Goal: Find specific page/section

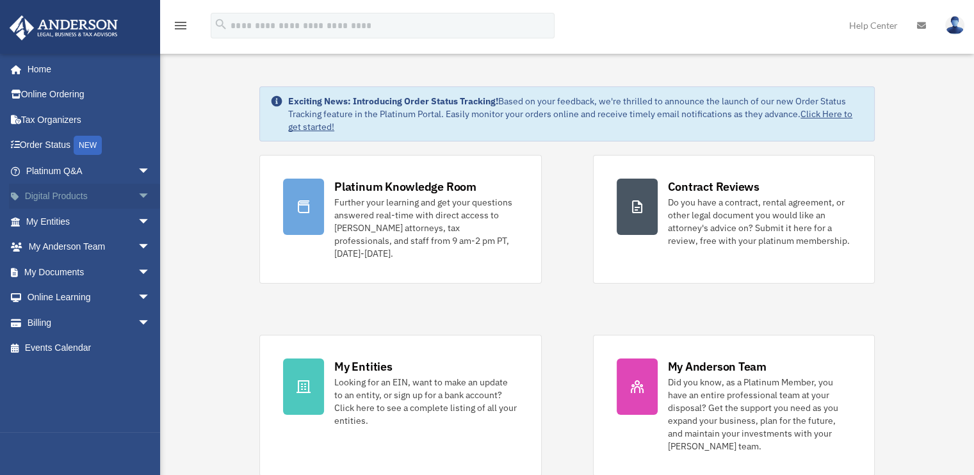
click at [138, 192] on span "arrow_drop_down" at bounding box center [151, 197] width 26 height 26
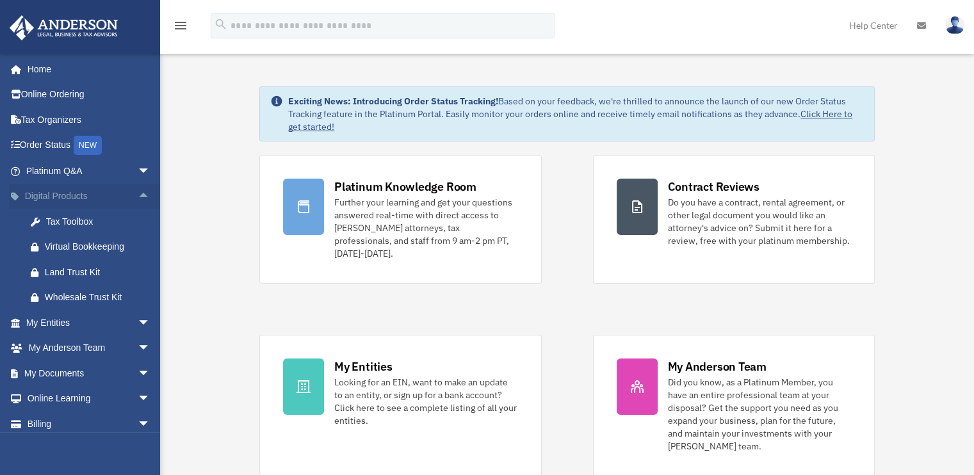
click at [138, 197] on span "arrow_drop_up" at bounding box center [151, 197] width 26 height 26
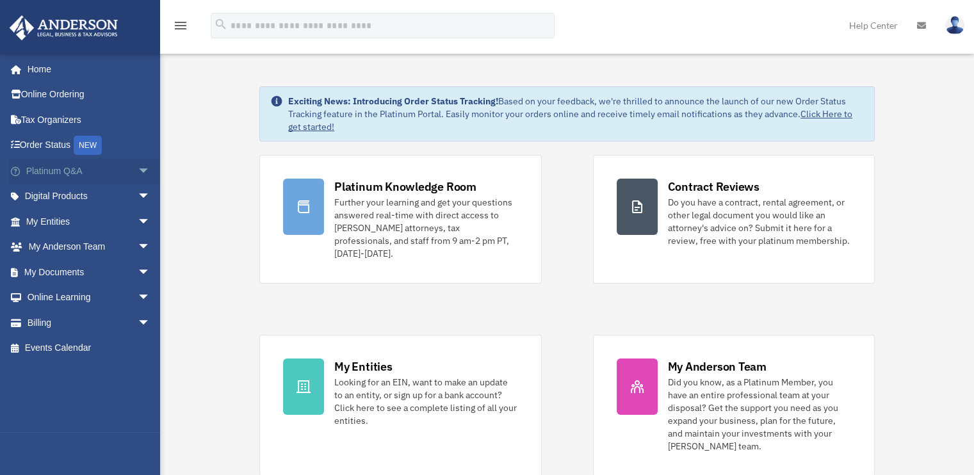
click at [138, 172] on span "arrow_drop_down" at bounding box center [151, 171] width 26 height 26
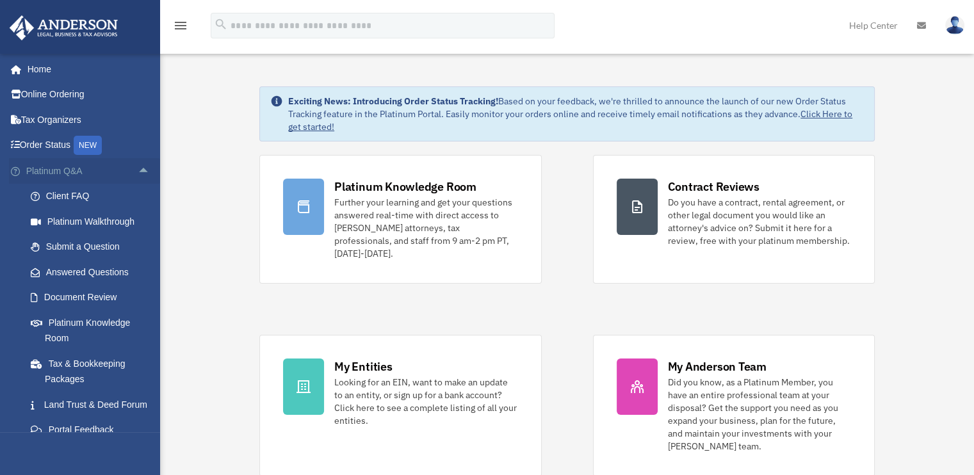
click at [138, 172] on span "arrow_drop_up" at bounding box center [151, 171] width 26 height 26
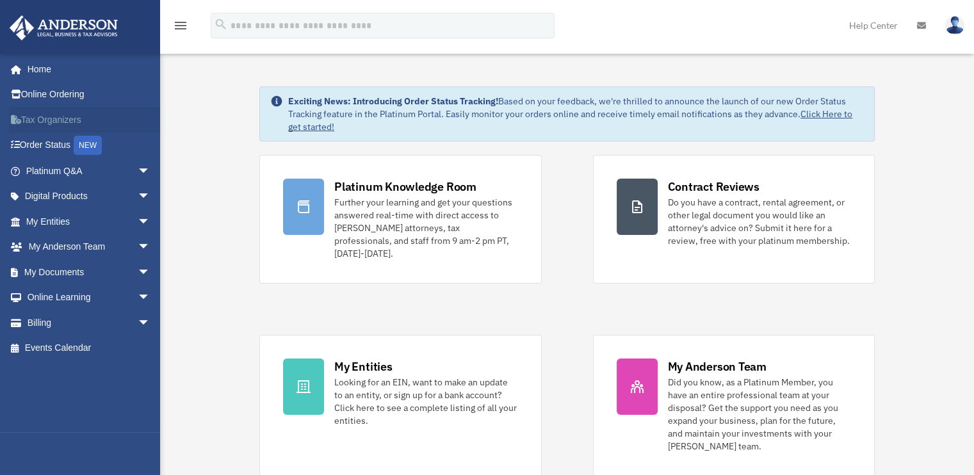
click at [71, 117] on link "Tax Organizers" at bounding box center [89, 120] width 161 height 26
